Goal: Task Accomplishment & Management: Use online tool/utility

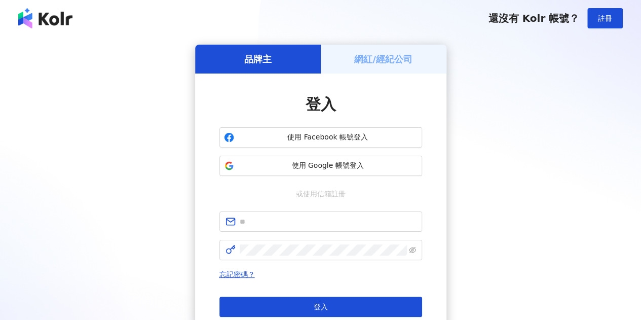
click at [378, 54] on h5 "網紅/經紀公司" at bounding box center [383, 59] width 58 height 13
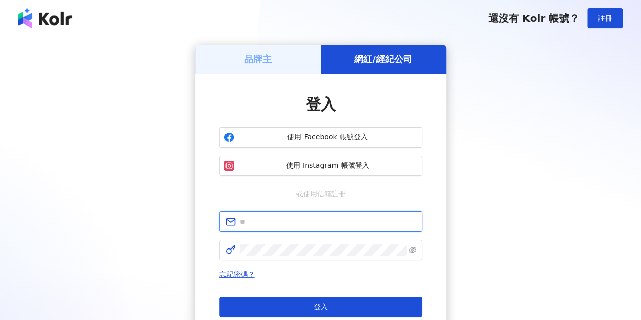
click at [294, 218] on input "text" at bounding box center [328, 221] width 176 height 11
type input "**********"
click button "登入" at bounding box center [320, 306] width 203 height 20
